Goal: Information Seeking & Learning: Learn about a topic

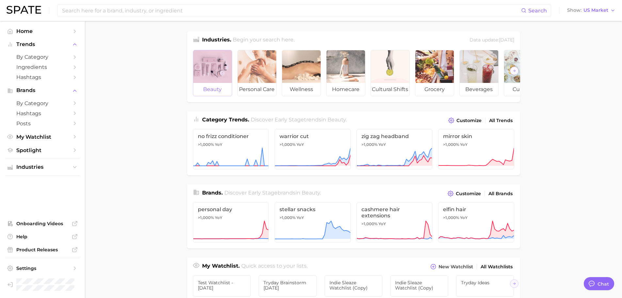
click at [231, 73] on div at bounding box center [212, 66] width 39 height 33
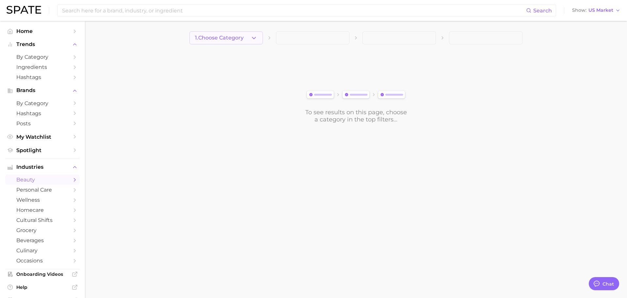
click at [239, 41] on button "1. Choose Category" at bounding box center [227, 37] width 74 height 13
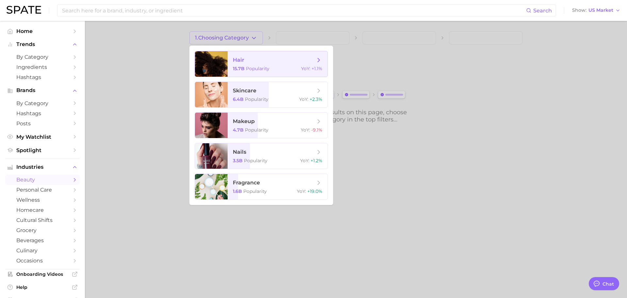
click at [241, 58] on span "hair" at bounding box center [238, 60] width 11 height 6
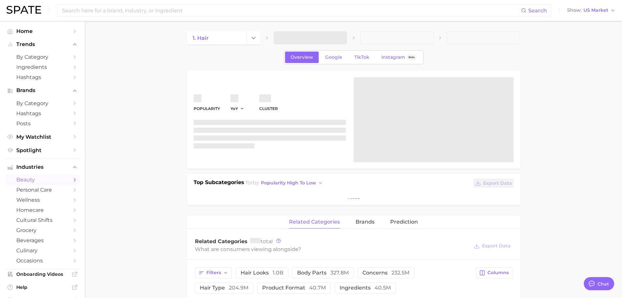
type textarea "x"
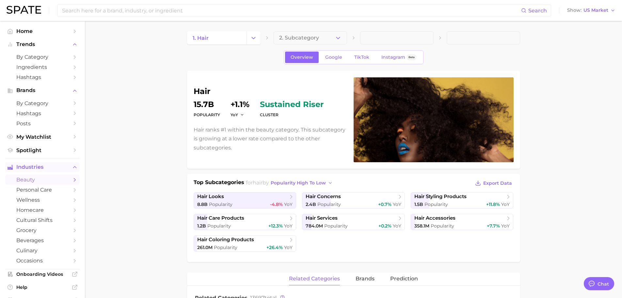
click at [53, 170] on span "Industries" at bounding box center [42, 167] width 52 height 6
